Goal: Ask a question

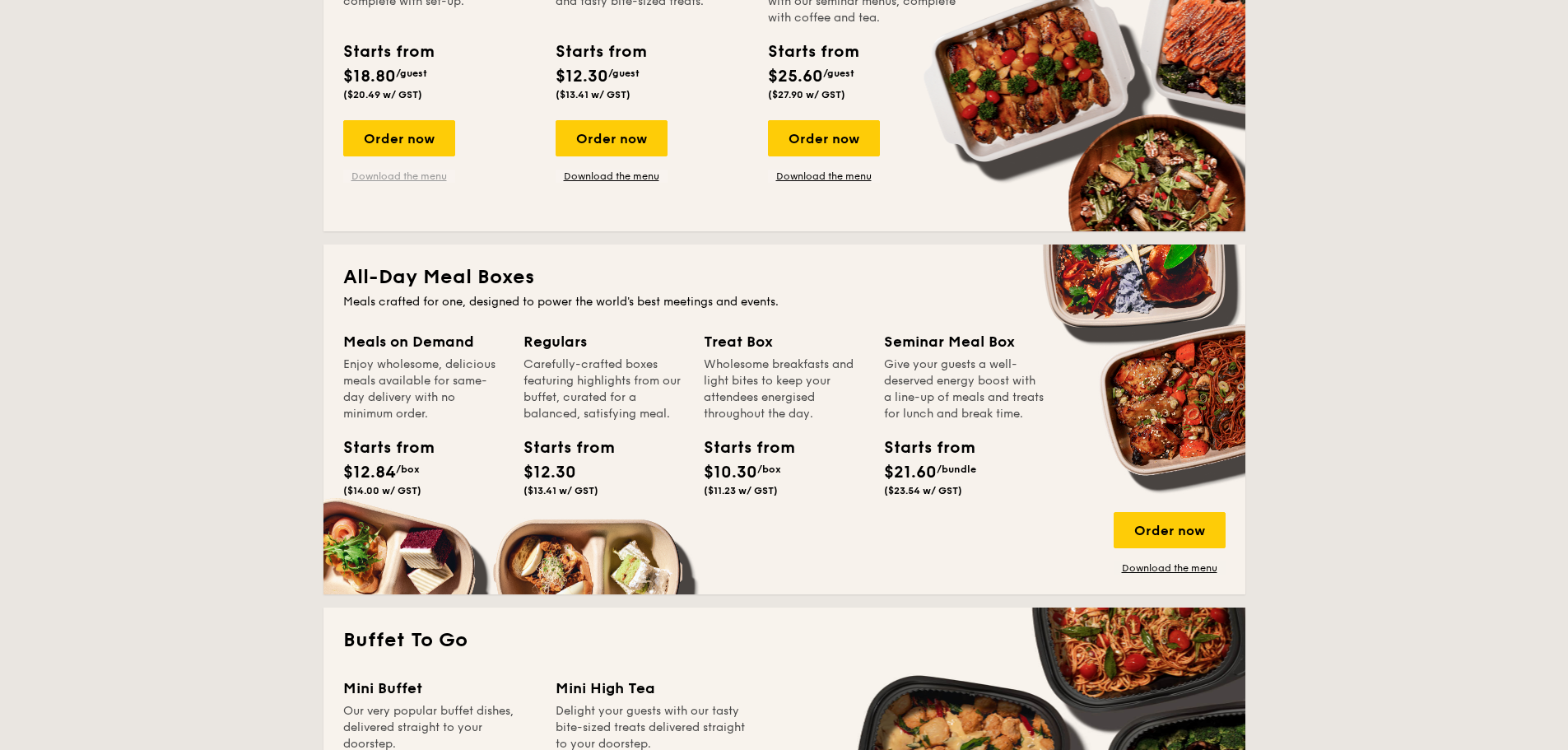
scroll to position [906, 0]
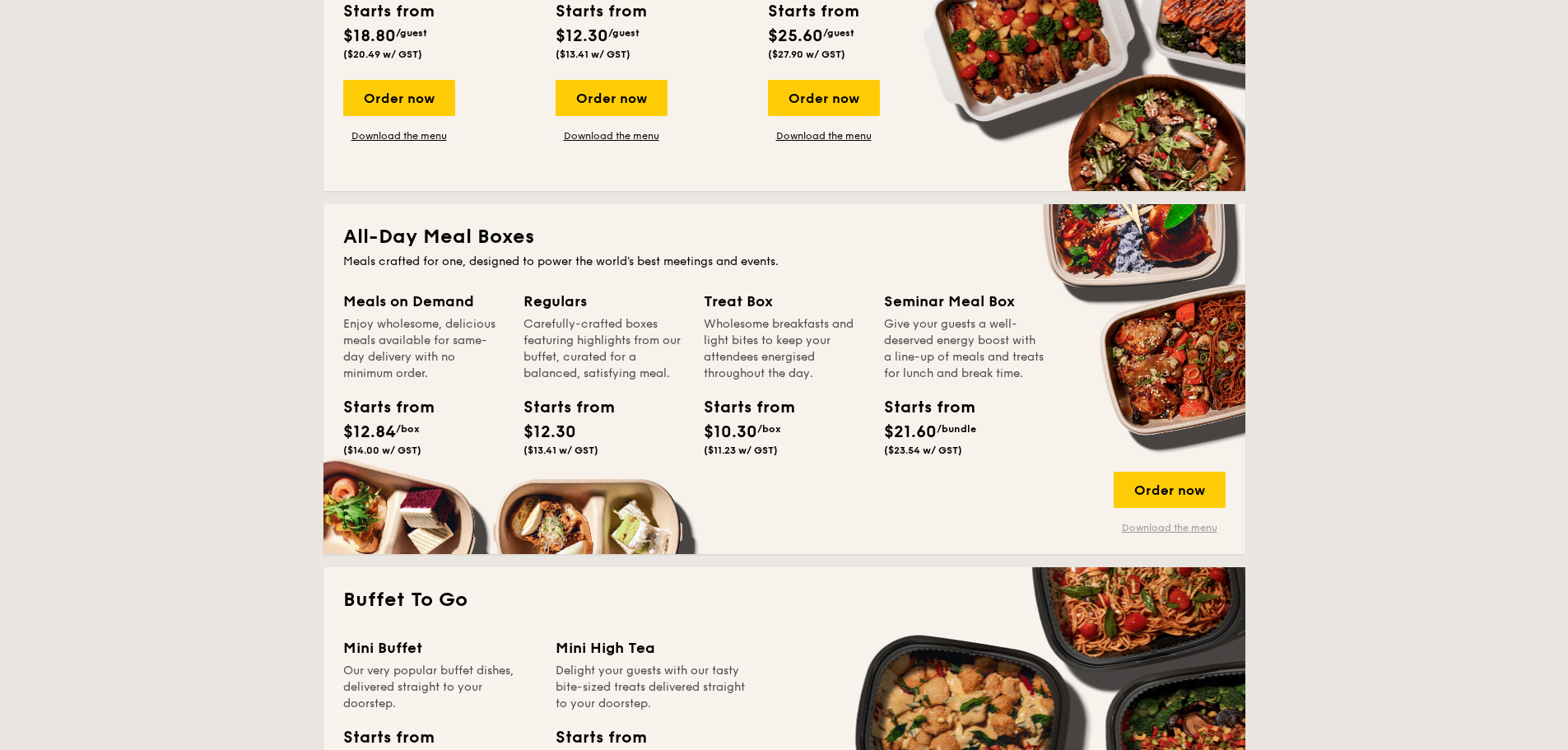
click at [1133, 523] on link "Download the menu" at bounding box center [1169, 528] width 112 height 13
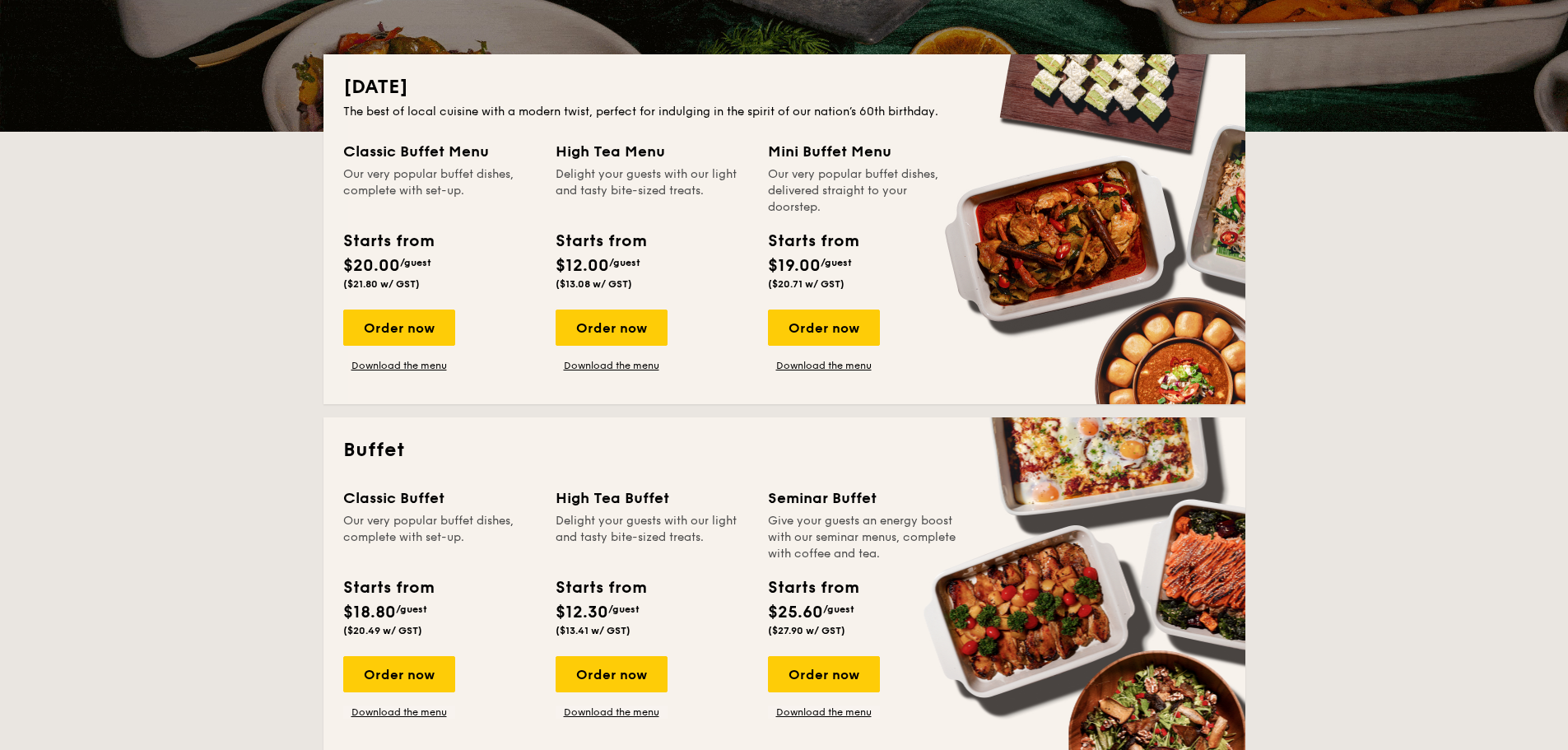
scroll to position [0, 0]
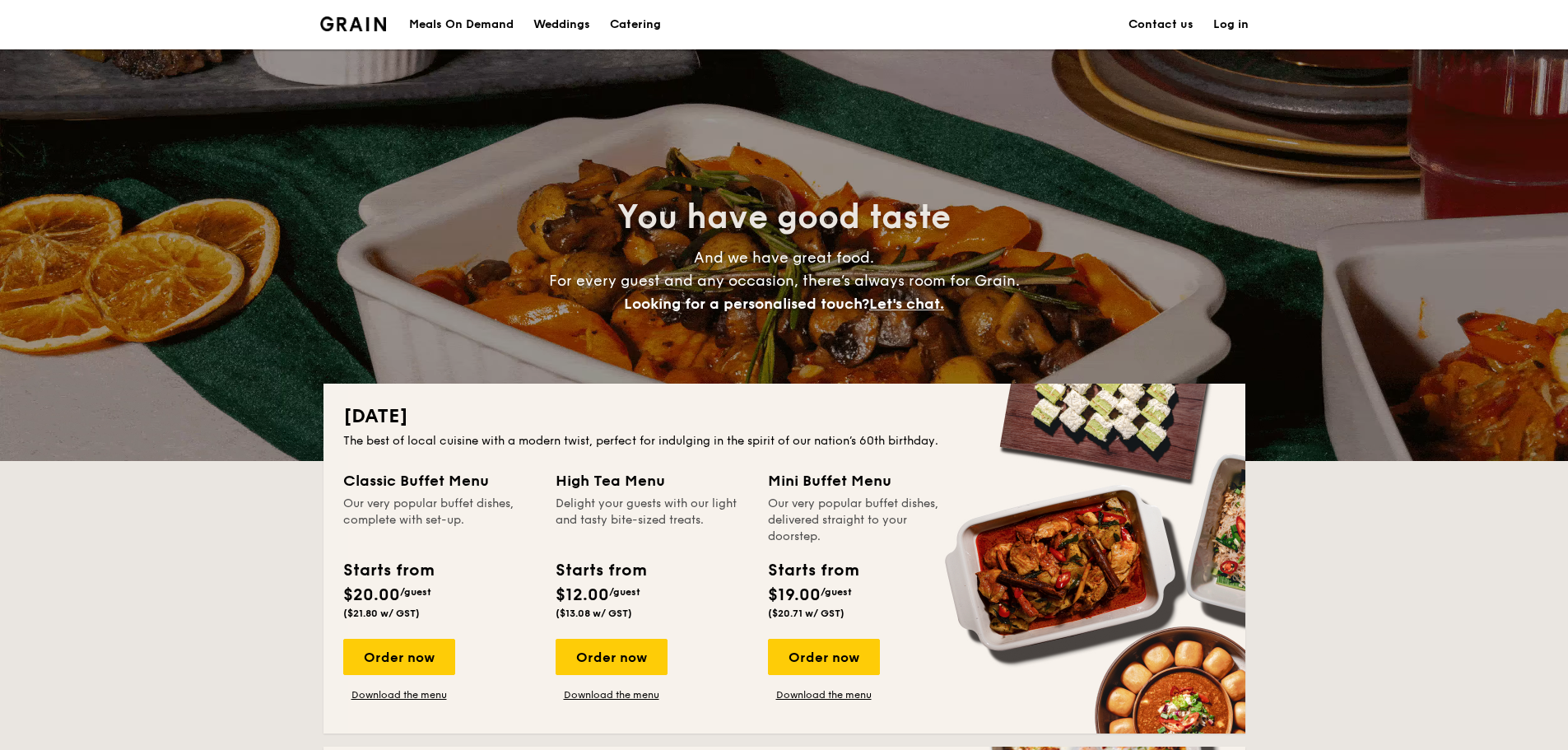
click at [1144, 24] on link "Contact us" at bounding box center [1161, 24] width 65 height 49
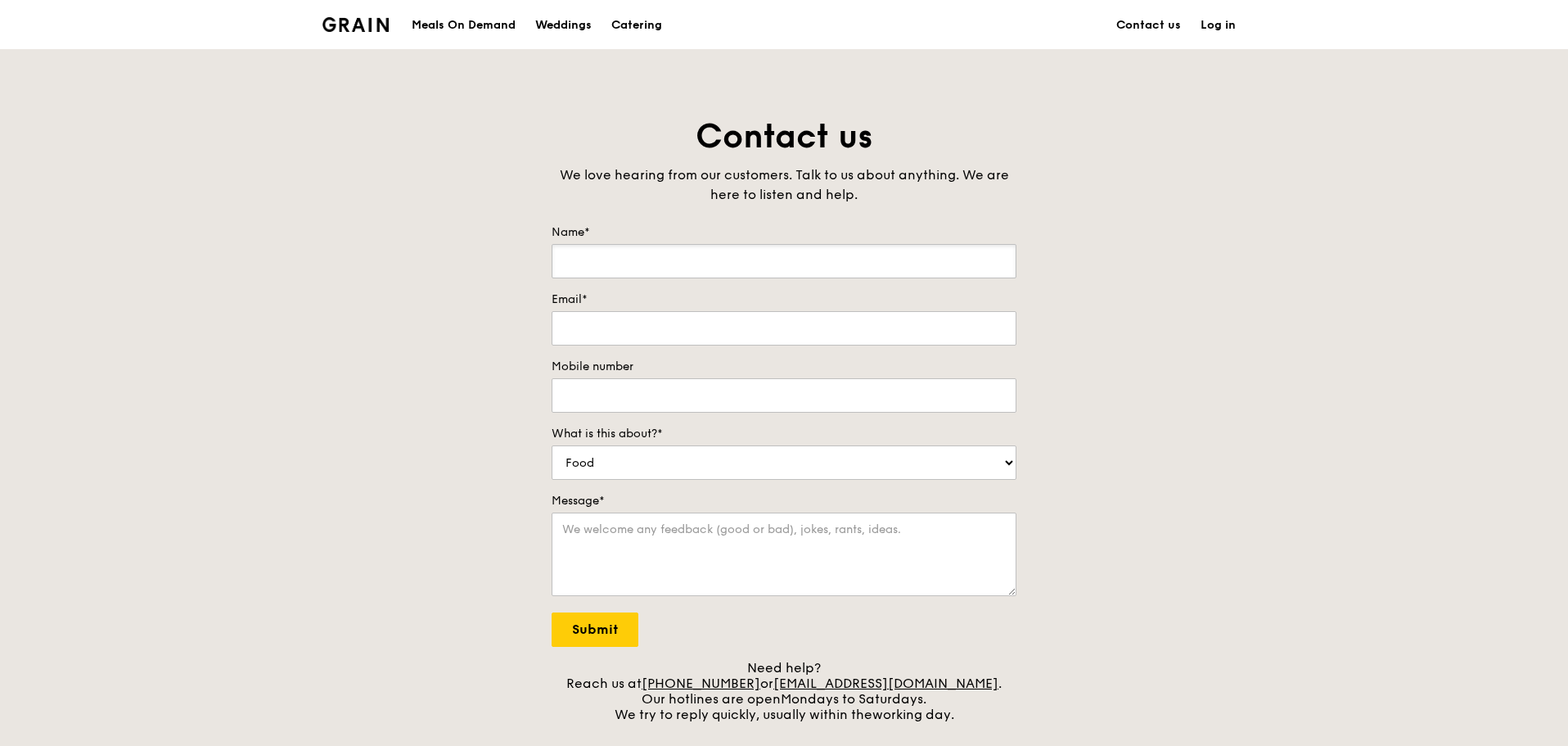
click at [595, 269] on input "Name*" at bounding box center [784, 261] width 465 height 34
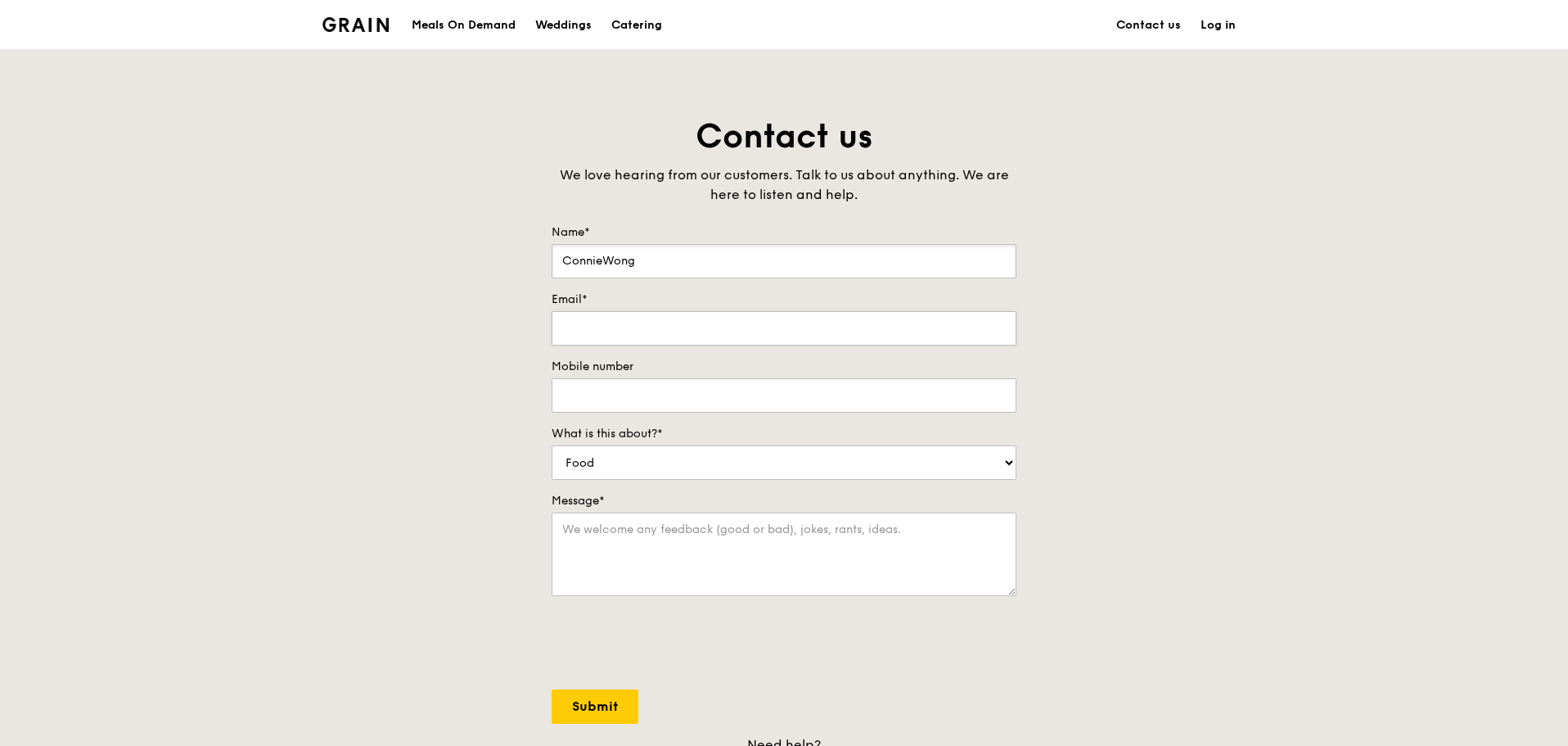
type input "ConnieWong"
click at [615, 342] on input "Email*" at bounding box center [784, 328] width 465 height 34
type input "connie.wong.1@brenntag.com"
click at [582, 393] on input "92431841" at bounding box center [784, 395] width 465 height 34
type input "92491841"
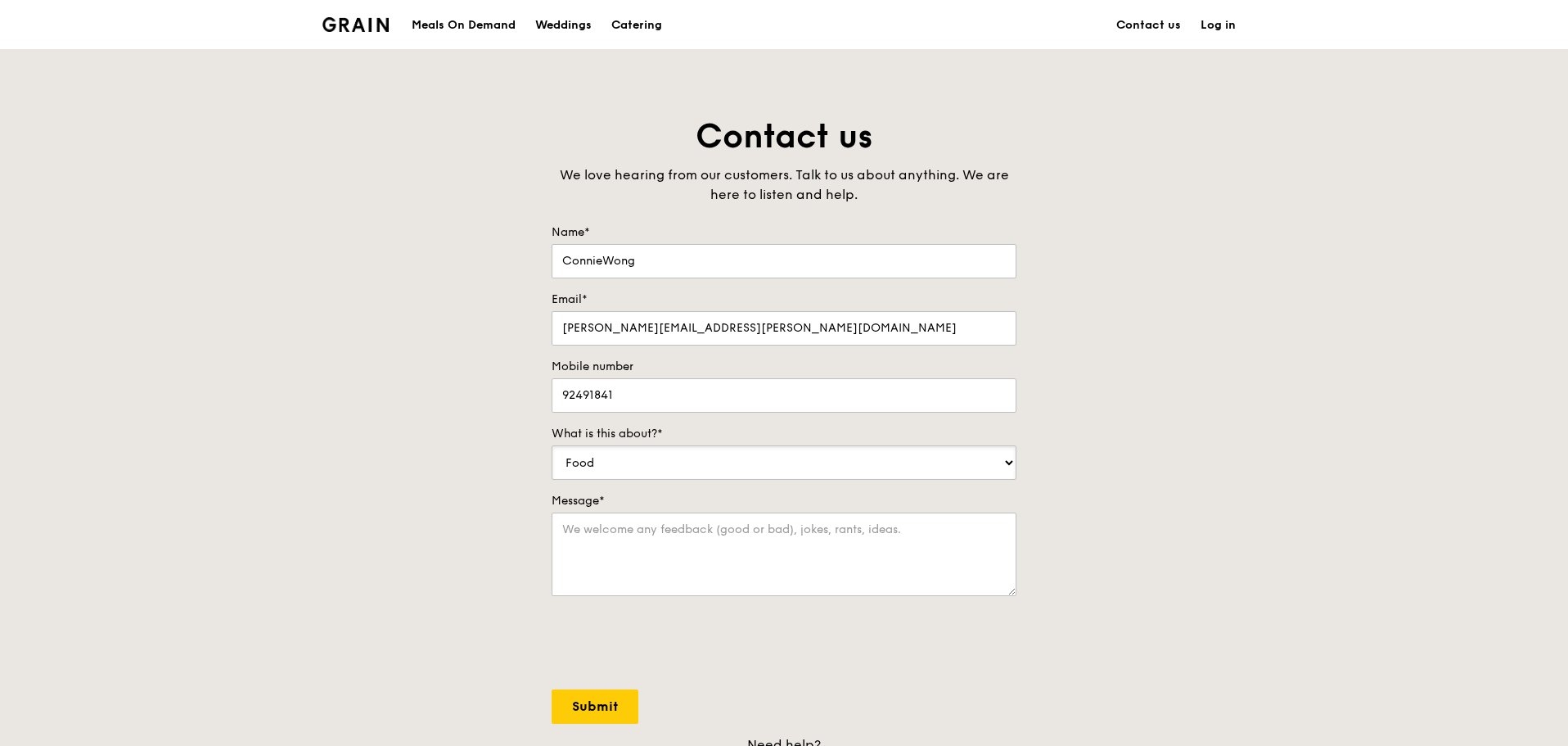
click at [638, 467] on select "Food Service Billing/Payment Catering Others" at bounding box center [784, 462] width 465 height 34
click at [552, 445] on select "Food Service Billing/Payment Catering Others" at bounding box center [784, 462] width 465 height 34
click at [630, 460] on select "Food Service Billing/Payment Catering Others" at bounding box center [784, 462] width 465 height 34
select select "Food"
click at [552, 445] on select "Food Service Billing/Payment Catering Others" at bounding box center [784, 462] width 465 height 34
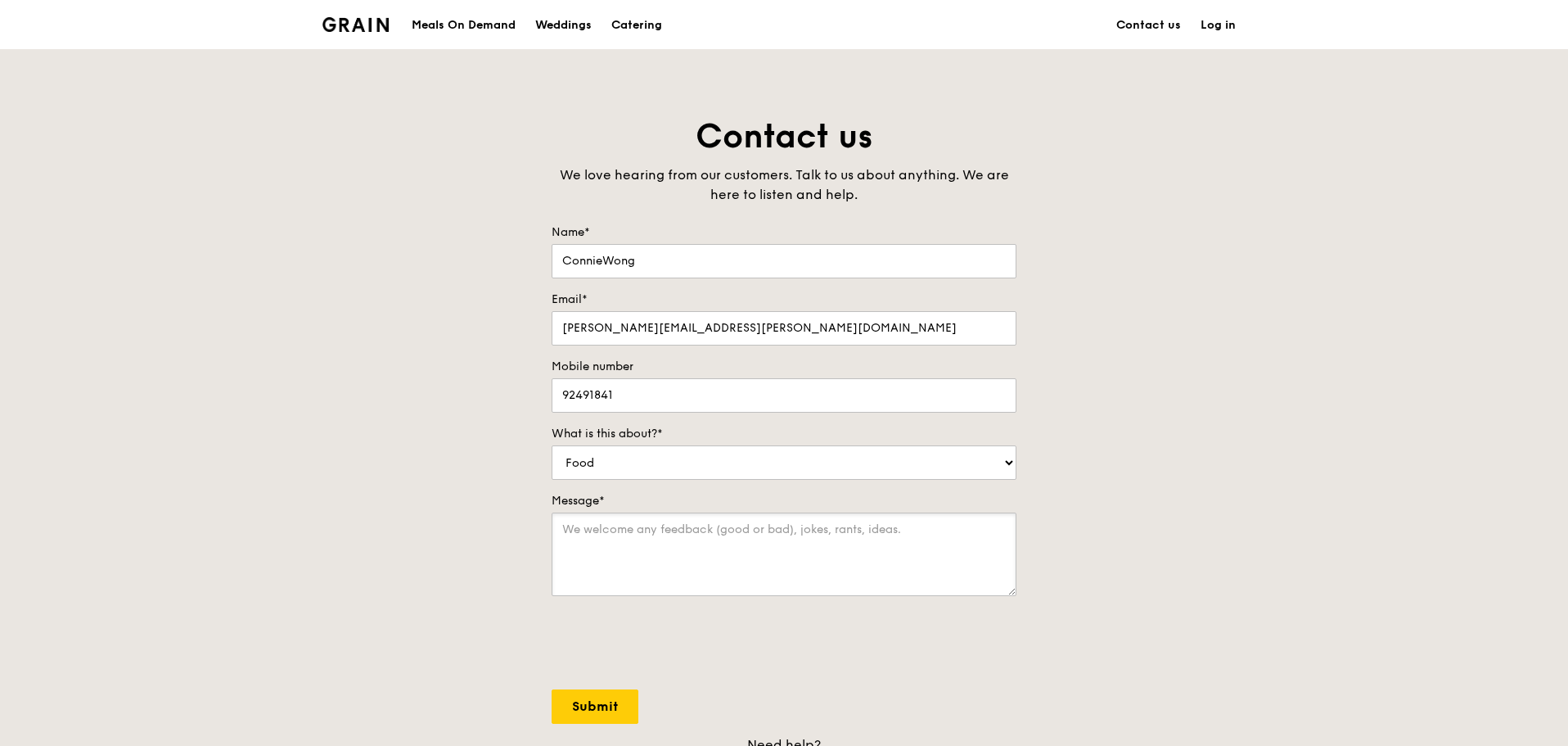
click at [604, 548] on textarea "Message*" at bounding box center [784, 555] width 465 height 84
type textarea "I"
type textarea "i"
click at [842, 557] on textarea "Interested to find out more on ordering Seminar Meal Box-Set C. How much is eac…" at bounding box center [784, 555] width 465 height 84
click at [620, 543] on textarea "Interested to find out more on ordering Seminar Meal Box-Set C. How much is eac…" at bounding box center [784, 555] width 465 height 84
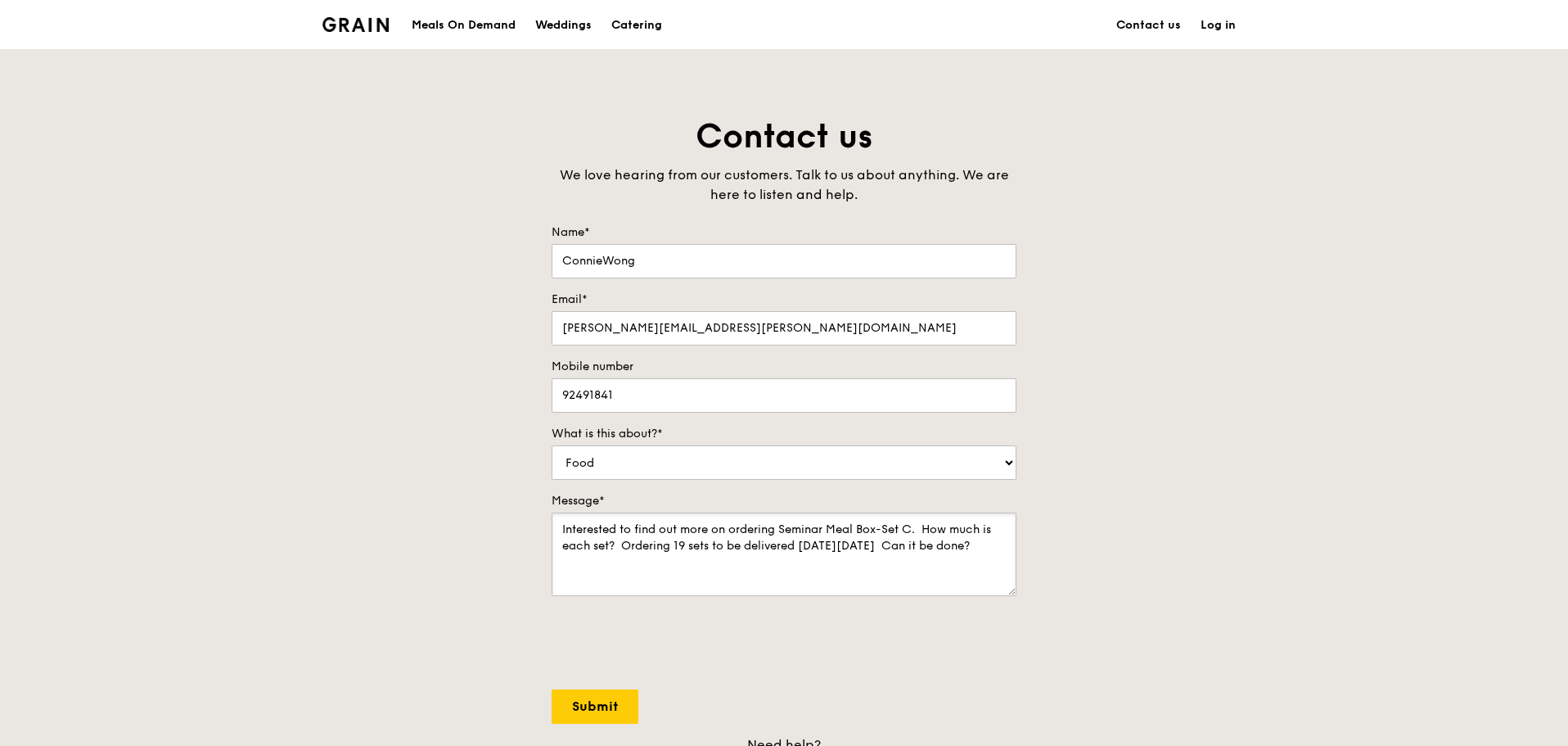
click at [1003, 547] on textarea "Interested to find out more on ordering Seminar Meal Box-Set C. How much is eac…" at bounding box center [784, 555] width 465 height 84
drag, startPoint x: 901, startPoint y: 548, endPoint x: 912, endPoint y: 576, distance: 30.1
click at [901, 547] on textarea "Interested to find out more on ordering Seminar Meal Box-Set C. How much is eac…" at bounding box center [784, 555] width 465 height 84
type textarea "Interested to find out more on ordering Seminar Meal Box-Set C. How much is eac…"
click at [588, 700] on input "Submit" at bounding box center [595, 706] width 87 height 34
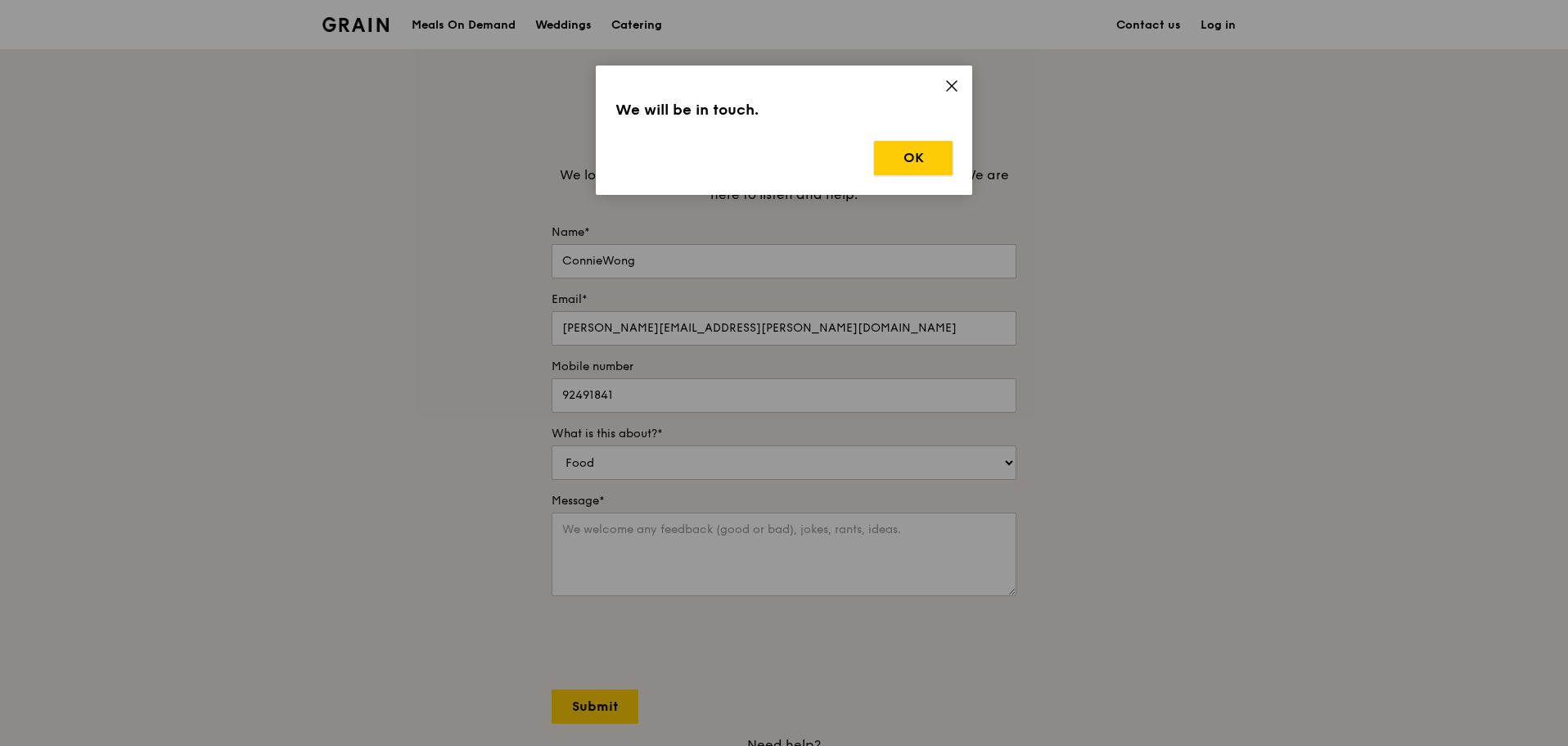
click at [905, 160] on button "OK" at bounding box center [913, 158] width 79 height 34
